Goal: Task Accomplishment & Management: Use online tool/utility

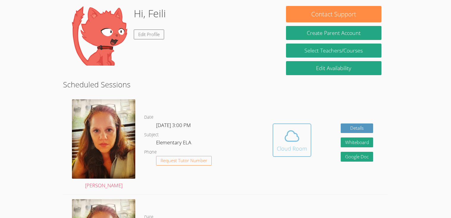
scroll to position [52, 0]
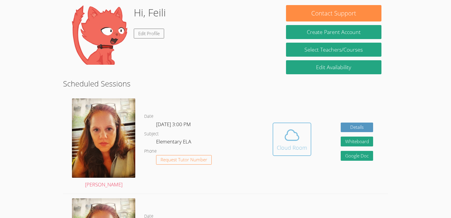
click at [279, 143] on div "Cloud Room" at bounding box center [292, 147] width 30 height 8
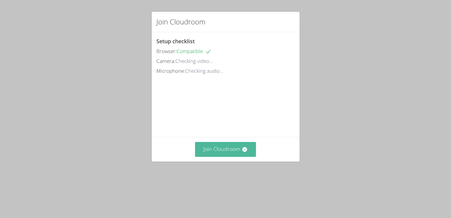
click at [251, 156] on button "Join Cloudroom" at bounding box center [225, 149] width 61 height 15
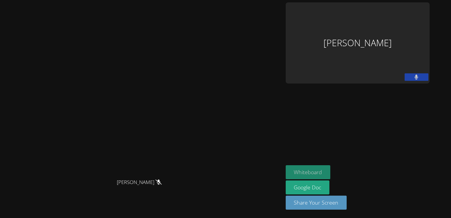
click at [331, 173] on button "Whiteboard" at bounding box center [308, 172] width 45 height 14
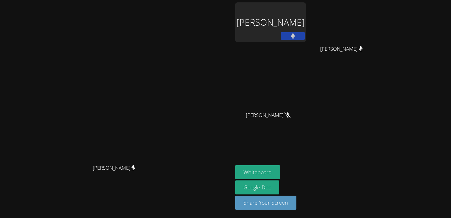
click at [161, 66] on video at bounding box center [116, 97] width 89 height 129
click at [379, 108] on div "Feili Liang Mohammad Nazari Mohammad Nazari Myles Shaw Myles Shaw" at bounding box center [307, 67] width 144 height 130
click at [161, 109] on video at bounding box center [116, 97] width 89 height 129
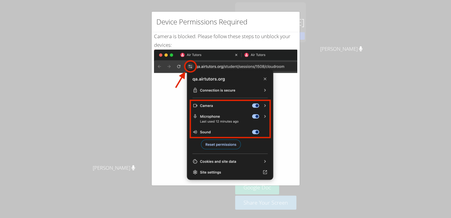
click at [336, 109] on div "Device Permissions Required Camera is blocked . Please follow these steps to un…" at bounding box center [225, 109] width 451 height 218
click at [128, 123] on div "Device Permissions Required Camera is blocked . Please follow these steps to un…" at bounding box center [225, 109] width 451 height 218
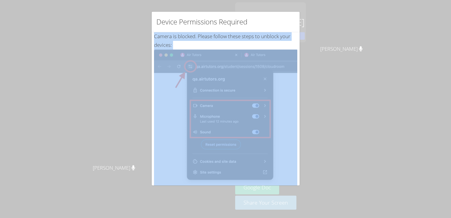
click at [128, 123] on div "Device Permissions Required Camera is blocked . Please follow these steps to un…" at bounding box center [225, 109] width 451 height 218
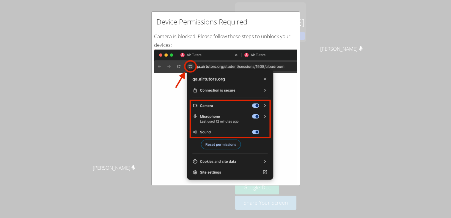
click at [44, 35] on div "Device Permissions Required Camera is blocked . Please follow these steps to un…" at bounding box center [225, 109] width 451 height 218
click at [116, 171] on div "Device Permissions Required Camera is blocked . Please follow these steps to un…" at bounding box center [225, 109] width 451 height 218
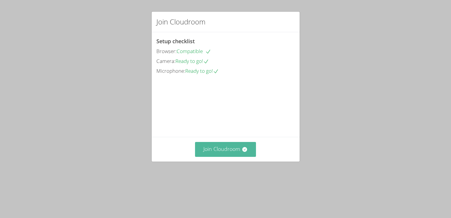
click at [238, 156] on button "Join Cloudroom" at bounding box center [225, 149] width 61 height 15
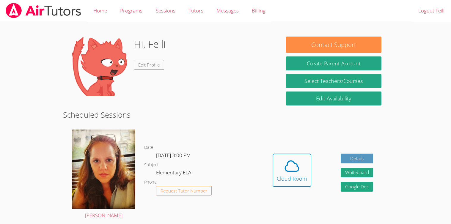
click at [295, 175] on div "Cloud Room" at bounding box center [292, 179] width 30 height 8
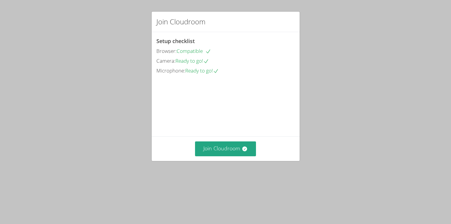
click at [228, 156] on button "Join Cloudroom" at bounding box center [225, 149] width 61 height 15
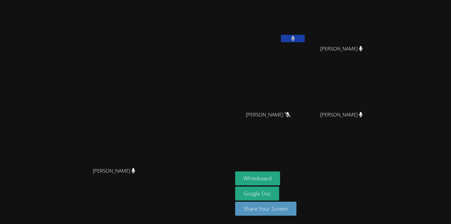
click at [280, 186] on button "Whiteboard" at bounding box center [257, 179] width 45 height 14
